Goal: Task Accomplishment & Management: Manage account settings

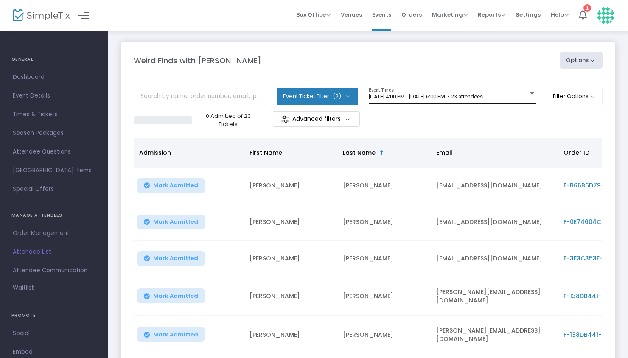
click at [524, 93] on div "[DATE] 4:00 PM - [DATE] 6:00 PM • 23 attendees Event Times" at bounding box center [452, 96] width 167 height 16
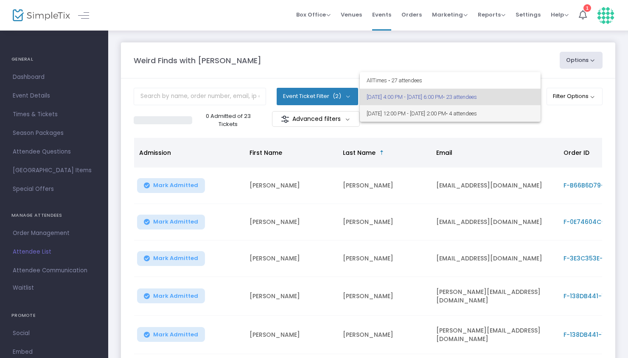
click at [461, 116] on span "[DATE] 12:00 PM - [DATE] 2:00 PM • 4 attendees" at bounding box center [450, 113] width 167 height 17
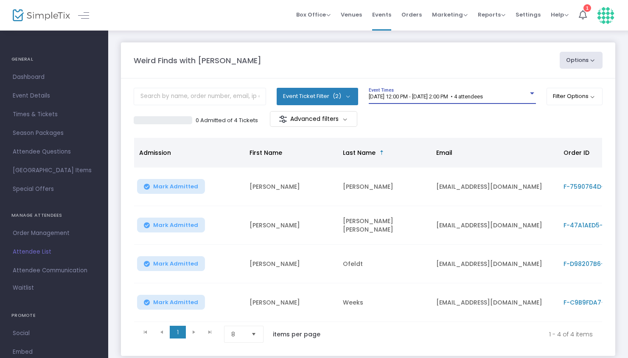
click at [587, 61] on button "Options" at bounding box center [581, 60] width 43 height 17
click at [544, 97] on li "Print Name Tags" at bounding box center [558, 102] width 78 height 17
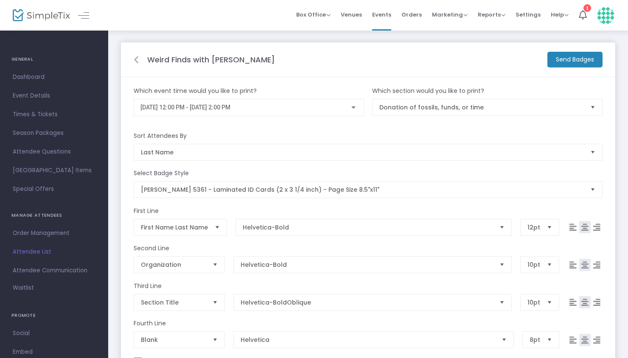
click at [136, 59] on icon at bounding box center [136, 60] width 5 height 8
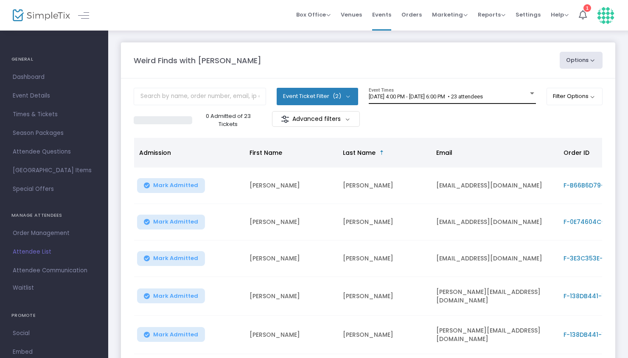
click at [528, 94] on div at bounding box center [532, 93] width 8 height 6
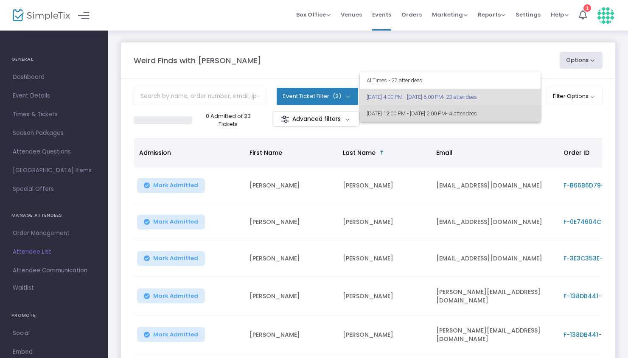
click at [477, 114] on span "• 4 attendees" at bounding box center [461, 113] width 31 height 6
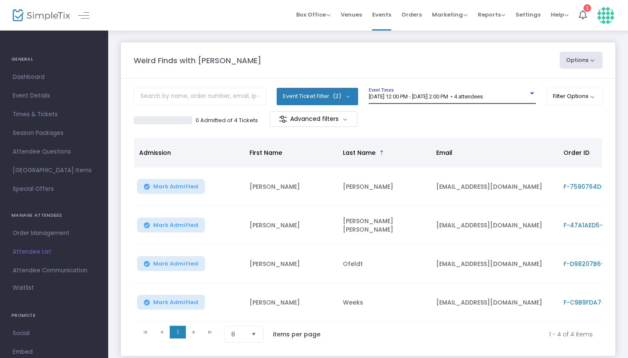
click at [589, 59] on button "Options" at bounding box center [581, 60] width 43 height 17
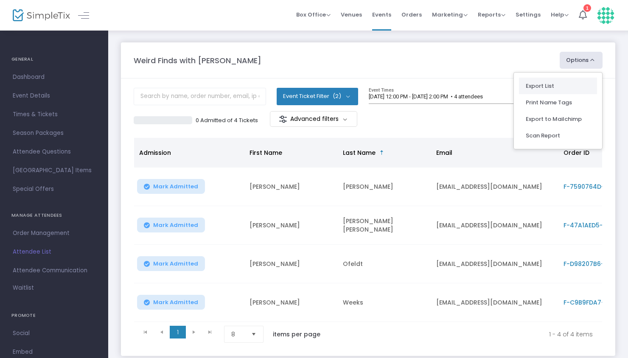
click at [548, 84] on li "Export List" at bounding box center [558, 86] width 78 height 17
radio input "false"
radio input "true"
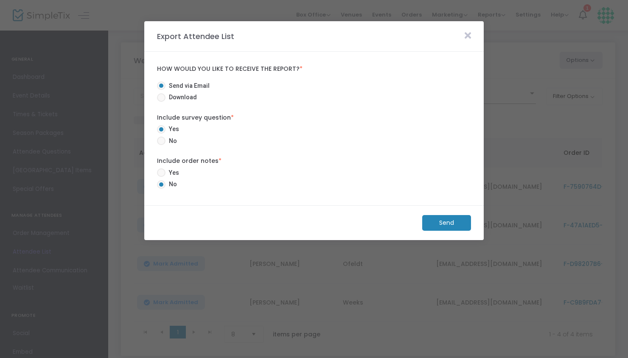
click at [446, 223] on m-button "Send" at bounding box center [446, 223] width 49 height 16
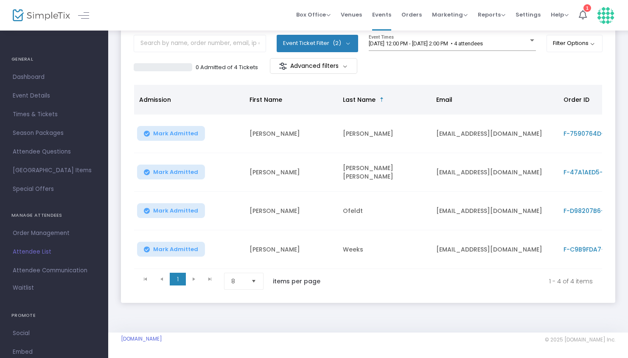
scroll to position [59, 0]
